Goal: Task Accomplishment & Management: Manage account settings

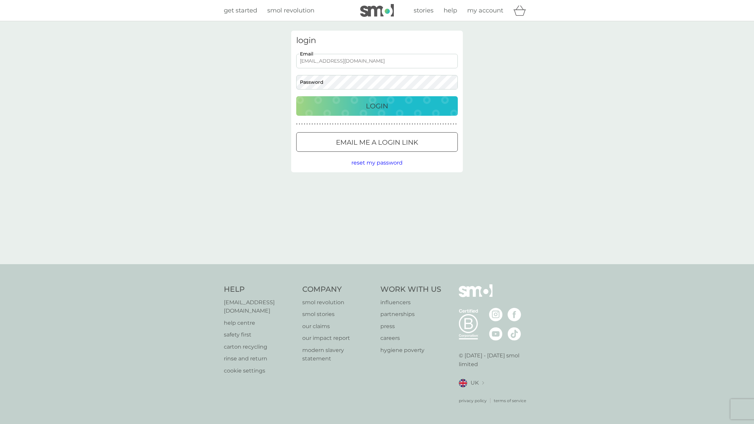
type input "dazradius@icloud.com"
click at [377, 106] on button "Login" at bounding box center [376, 106] width 161 height 20
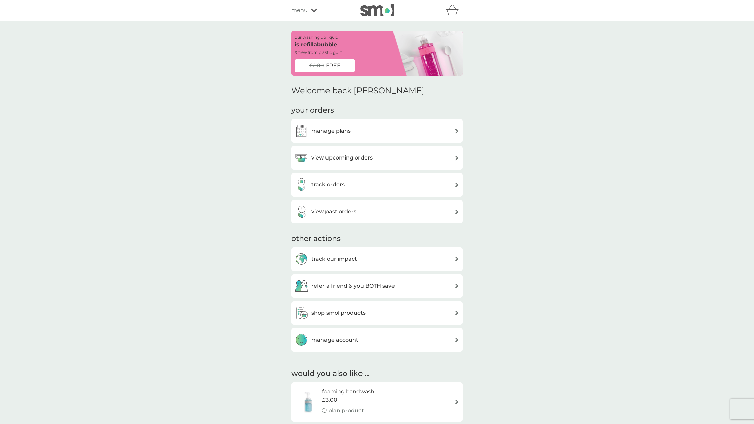
click at [452, 130] on div "manage plans" at bounding box center [376, 130] width 165 height 13
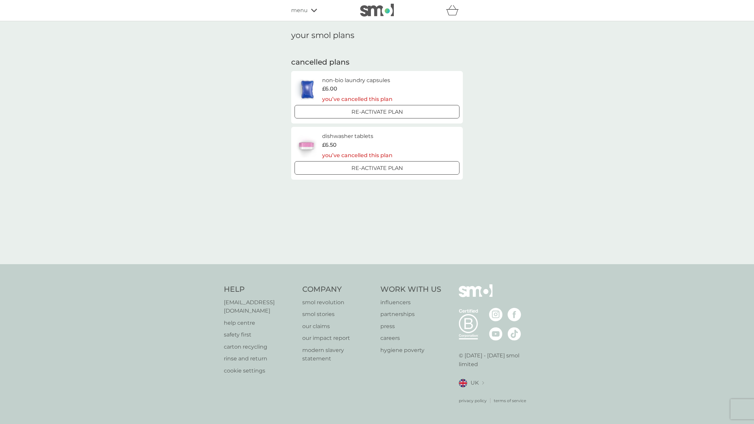
click at [313, 10] on icon at bounding box center [314, 10] width 6 height 4
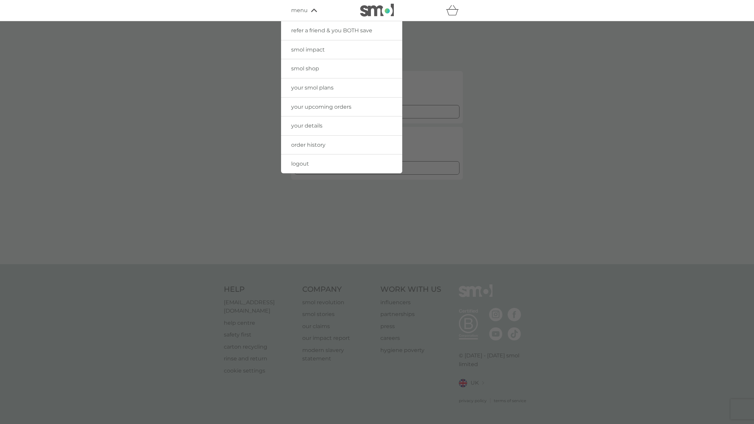
click at [307, 161] on span "logout" at bounding box center [300, 163] width 18 height 6
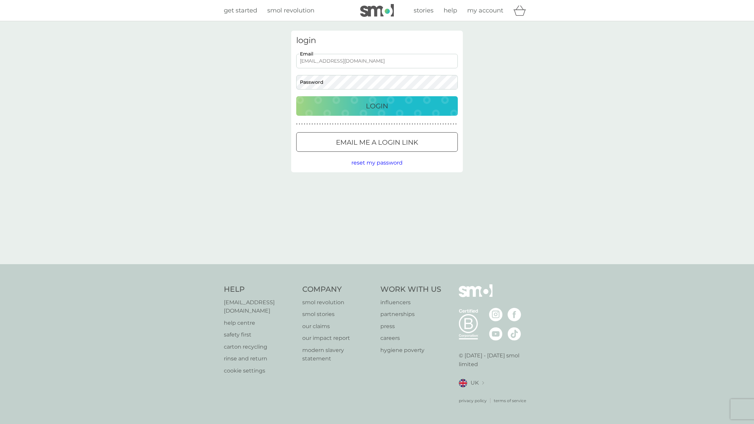
type input "dazradius@icloud.com"
click at [402, 102] on div "Login" at bounding box center [377, 106] width 148 height 11
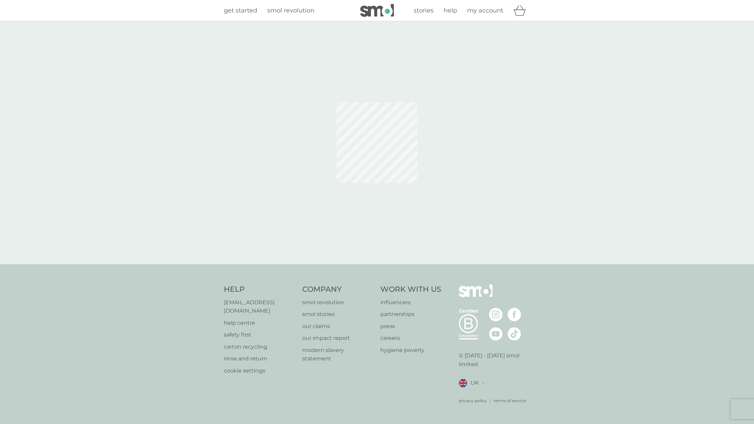
click at [484, 10] on span "my account" at bounding box center [485, 10] width 36 height 7
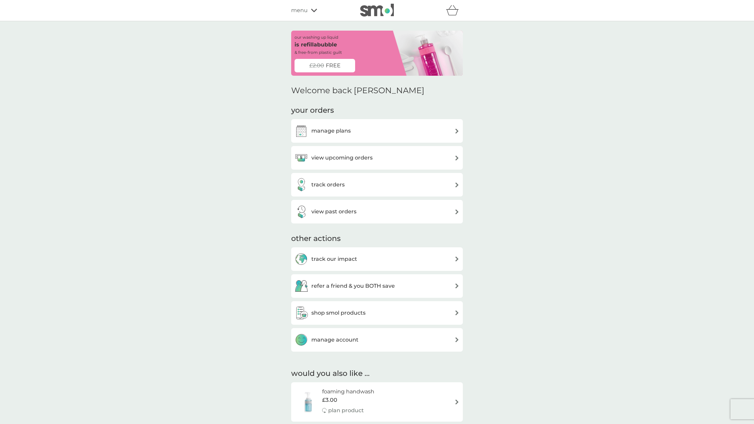
click at [366, 156] on h3 "view upcoming orders" at bounding box center [341, 157] width 61 height 9
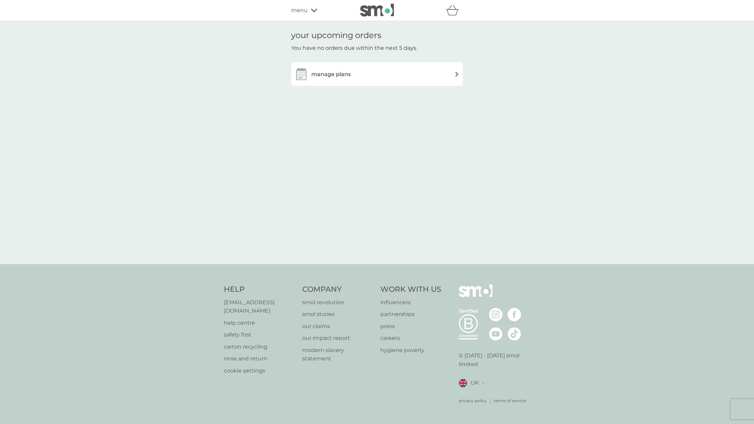
click at [310, 13] on div "menu" at bounding box center [319, 10] width 57 height 9
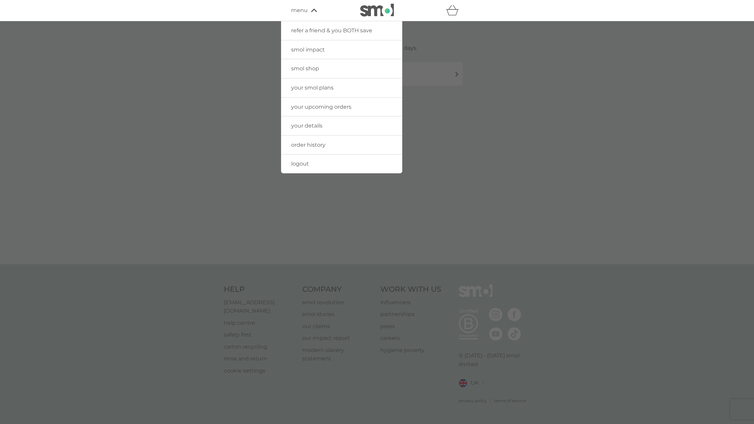
click at [300, 160] on span "logout" at bounding box center [300, 163] width 18 height 6
